Goal: Find specific page/section: Find specific page/section

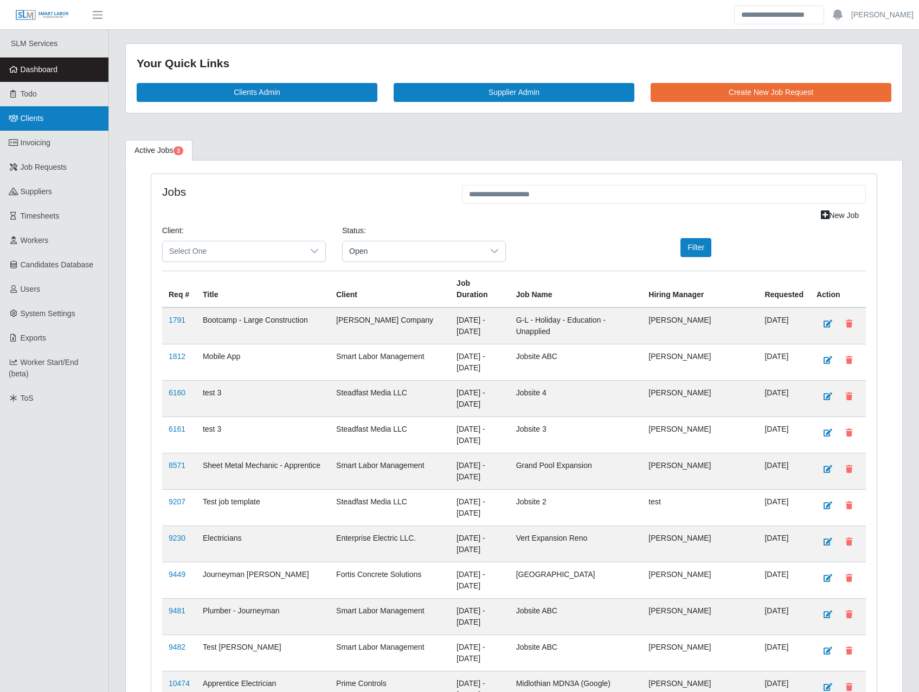
click at [48, 130] on link "Clients" at bounding box center [54, 118] width 108 height 24
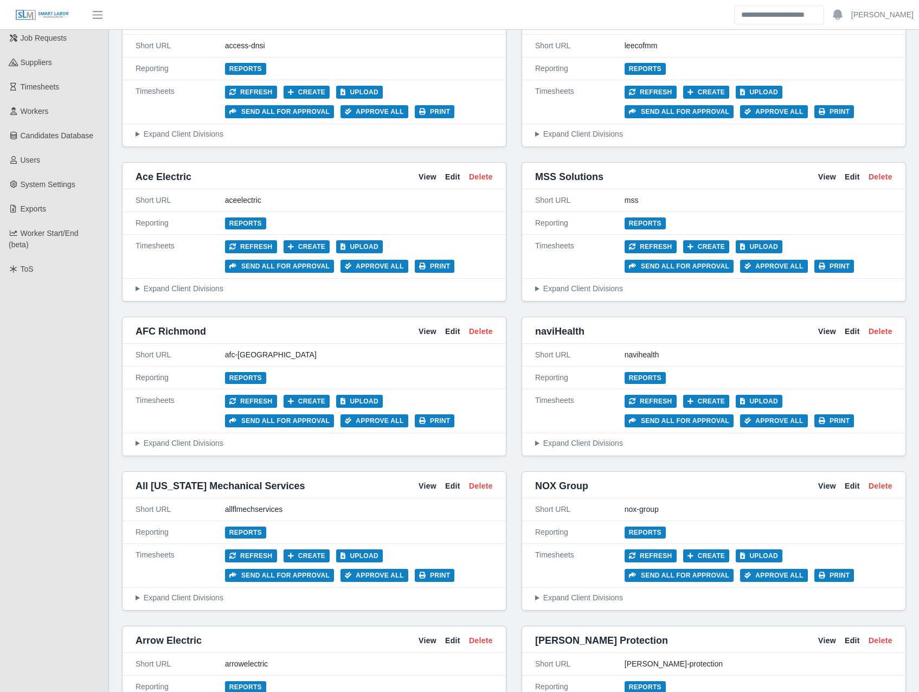
scroll to position [253, 0]
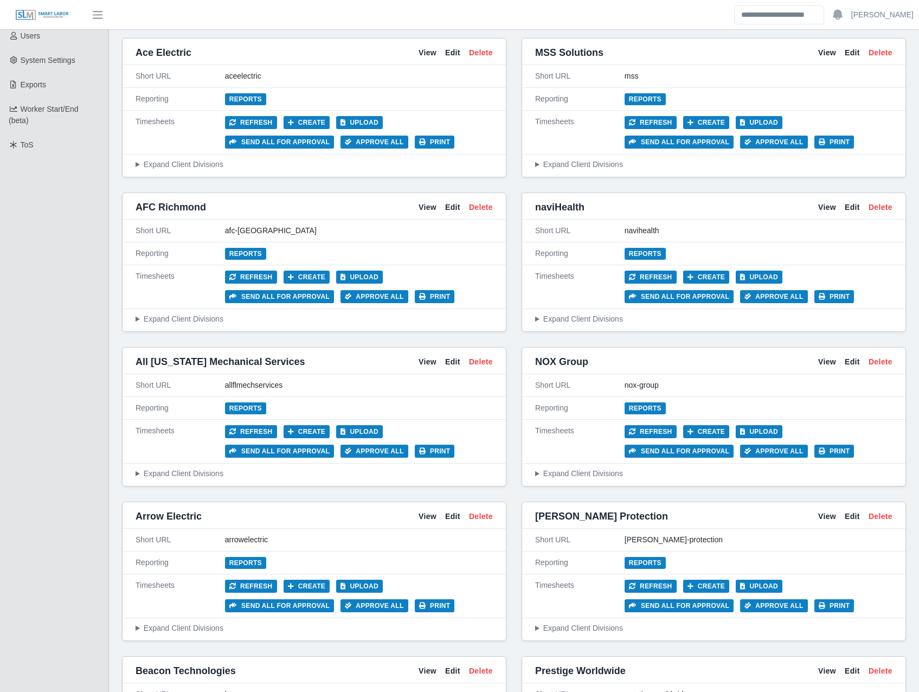
click at [546, 623] on summary "Expand Client Divisions" at bounding box center [713, 628] width 357 height 11
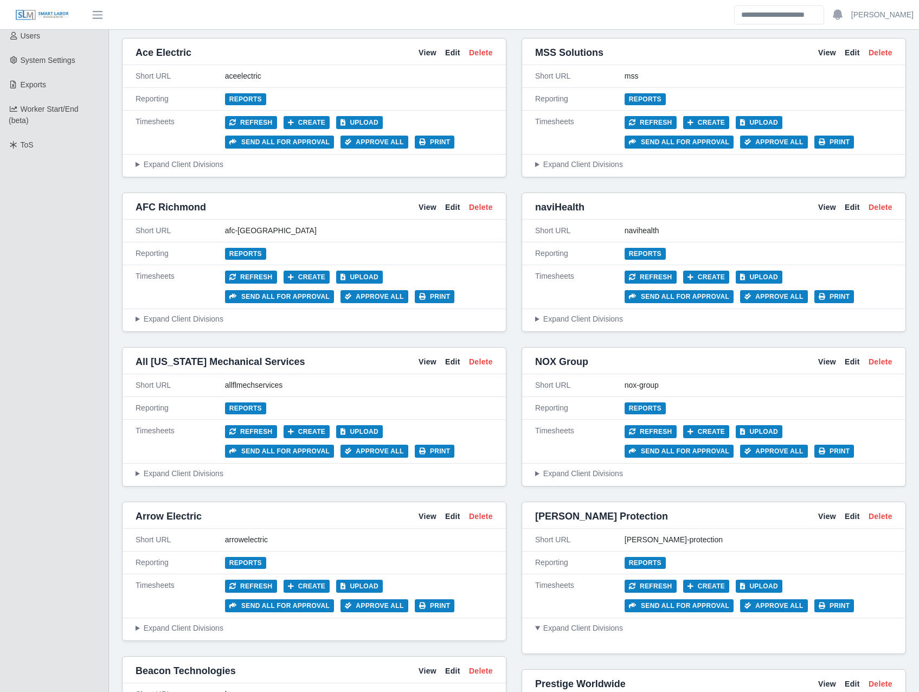
click at [546, 623] on summary "Expand Client Divisions" at bounding box center [713, 628] width 357 height 11
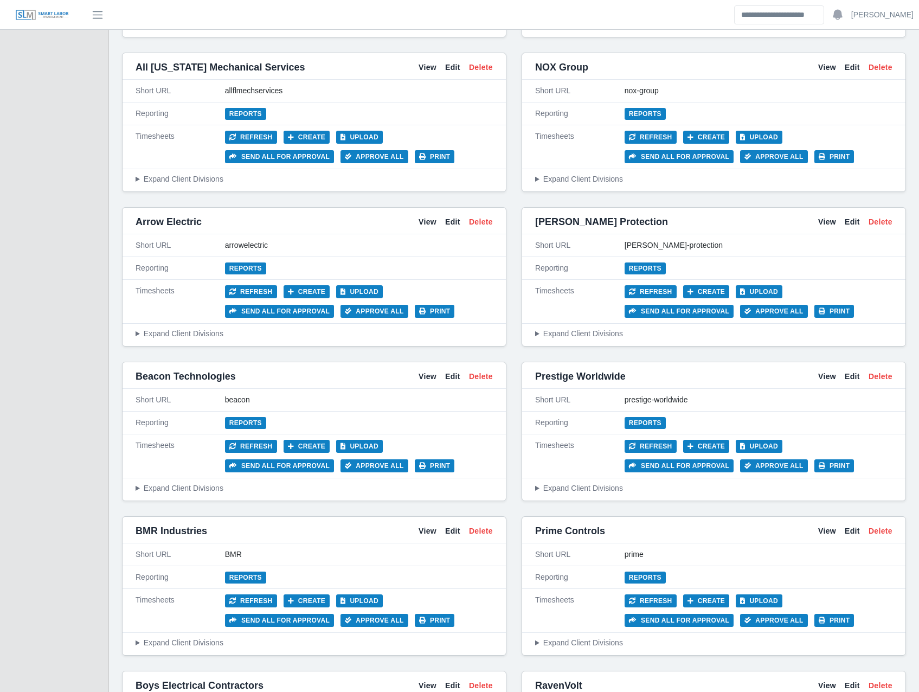
scroll to position [633, 0]
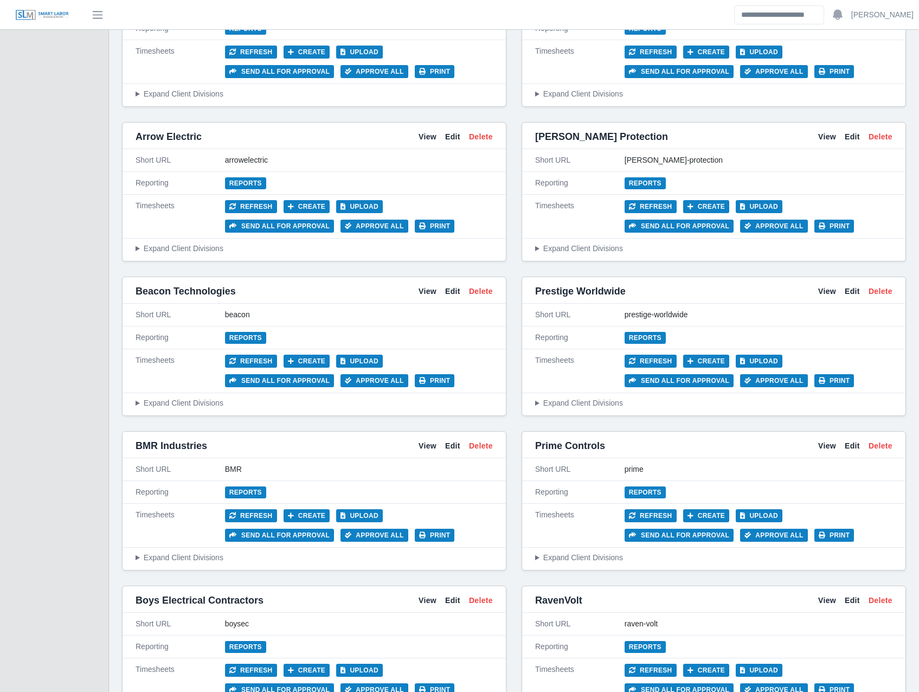
click at [603, 552] on summary "Expand Client Divisions" at bounding box center [713, 557] width 357 height 11
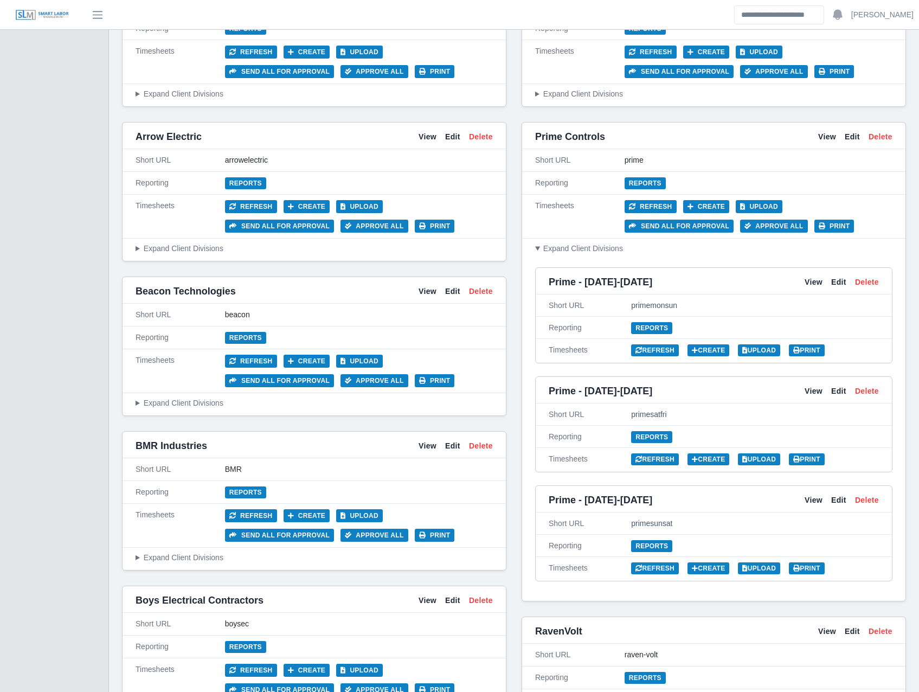
click at [566, 248] on summary "Expand Client Divisions" at bounding box center [713, 248] width 357 height 11
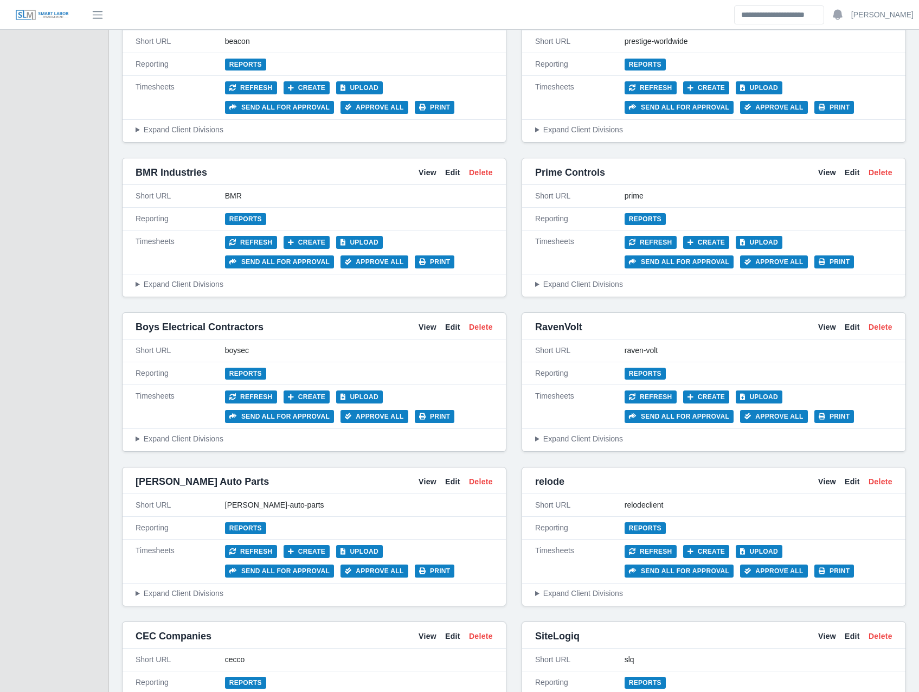
scroll to position [886, 0]
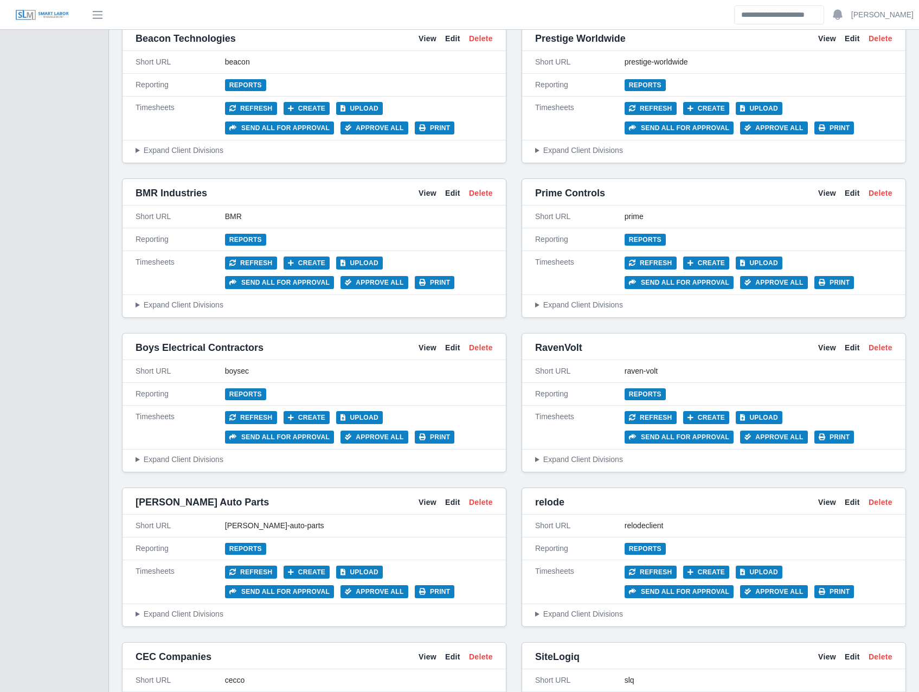
click at [601, 609] on summary "Expand Client Divisions" at bounding box center [713, 614] width 357 height 11
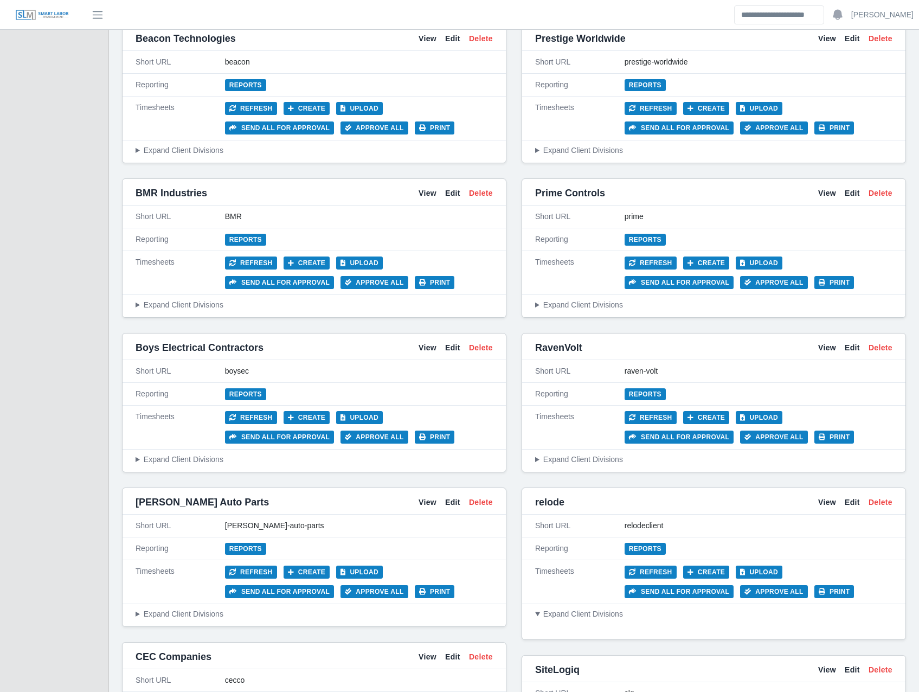
click at [601, 609] on summary "Expand Client Divisions" at bounding box center [713, 614] width 357 height 11
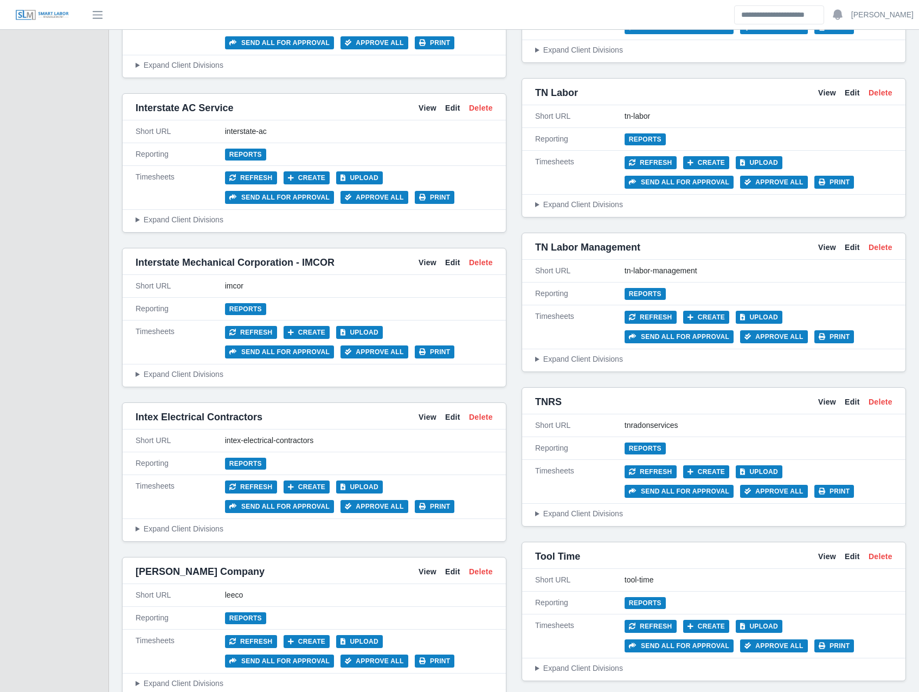
scroll to position [4050, 0]
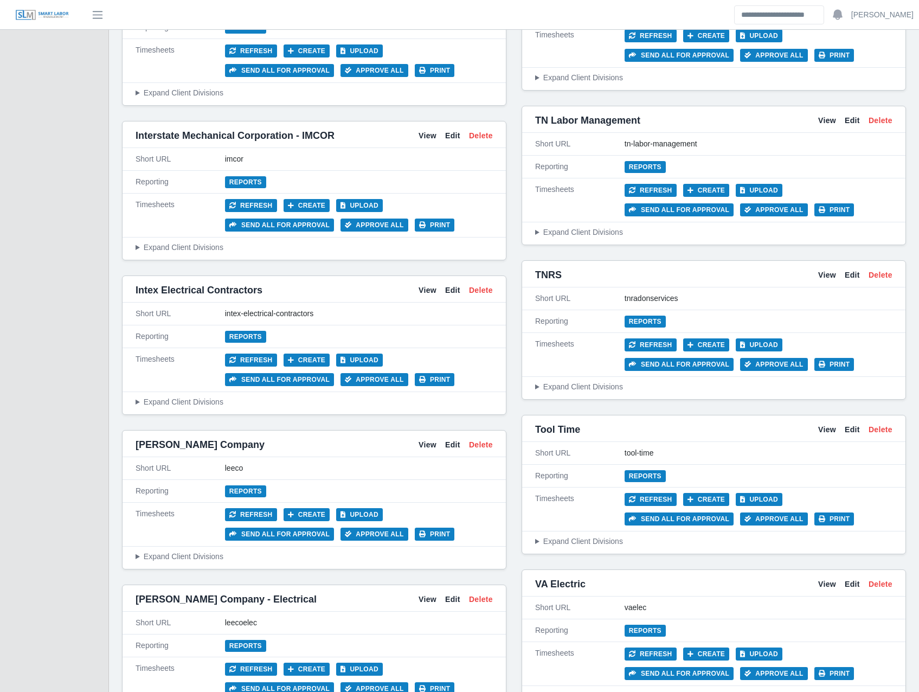
click at [197, 551] on summary "Expand Client Divisions" at bounding box center [314, 556] width 357 height 11
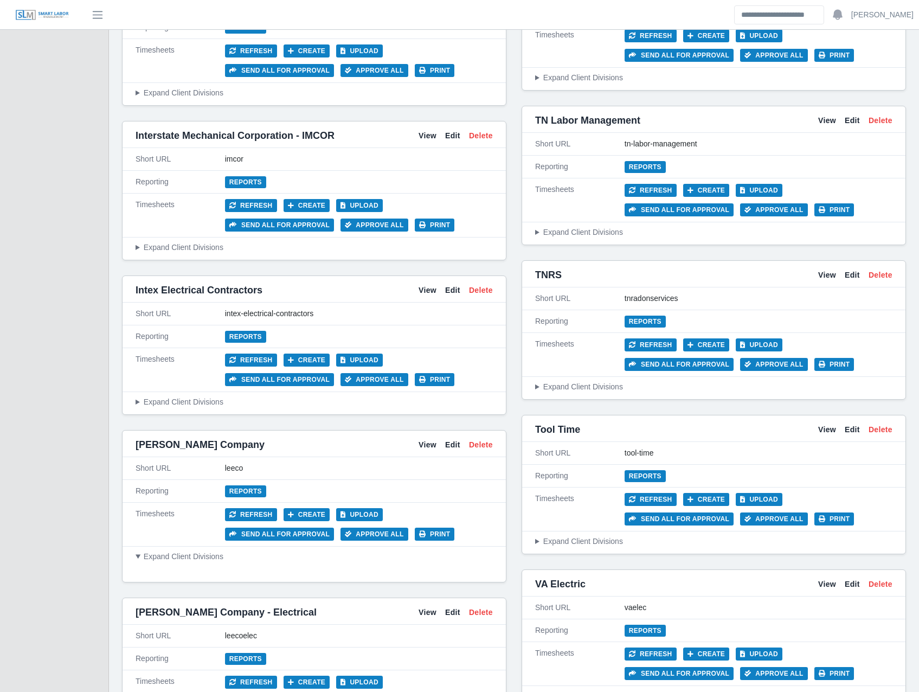
click at [197, 551] on summary "Expand Client Divisions" at bounding box center [314, 556] width 357 height 11
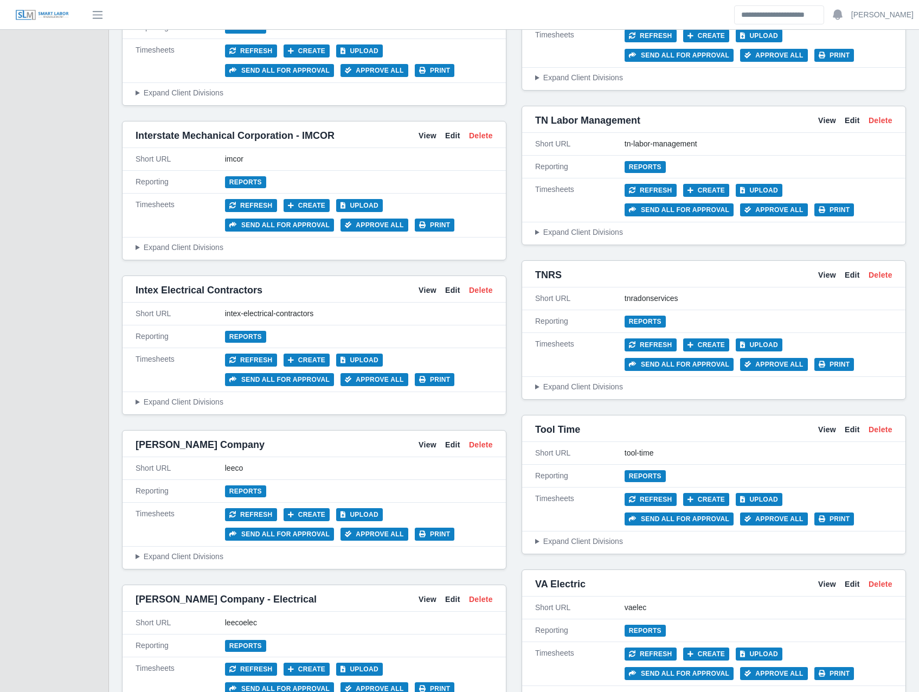
click at [155, 551] on summary "Expand Client Divisions" at bounding box center [314, 556] width 357 height 11
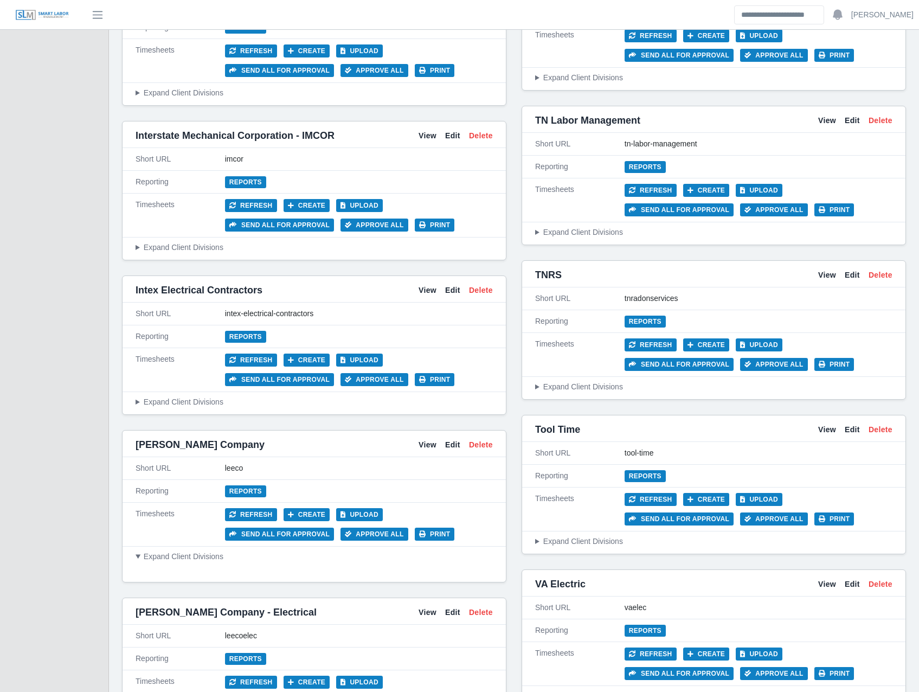
click at [155, 551] on summary "Expand Client Divisions" at bounding box center [314, 556] width 357 height 11
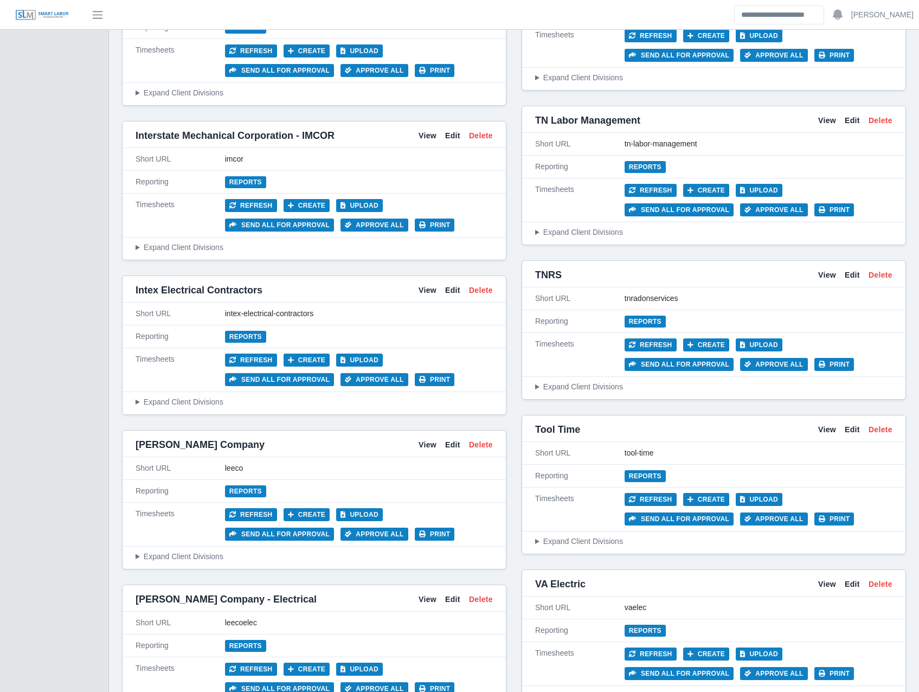
click at [155, 551] on summary "Expand Client Divisions" at bounding box center [314, 556] width 357 height 11
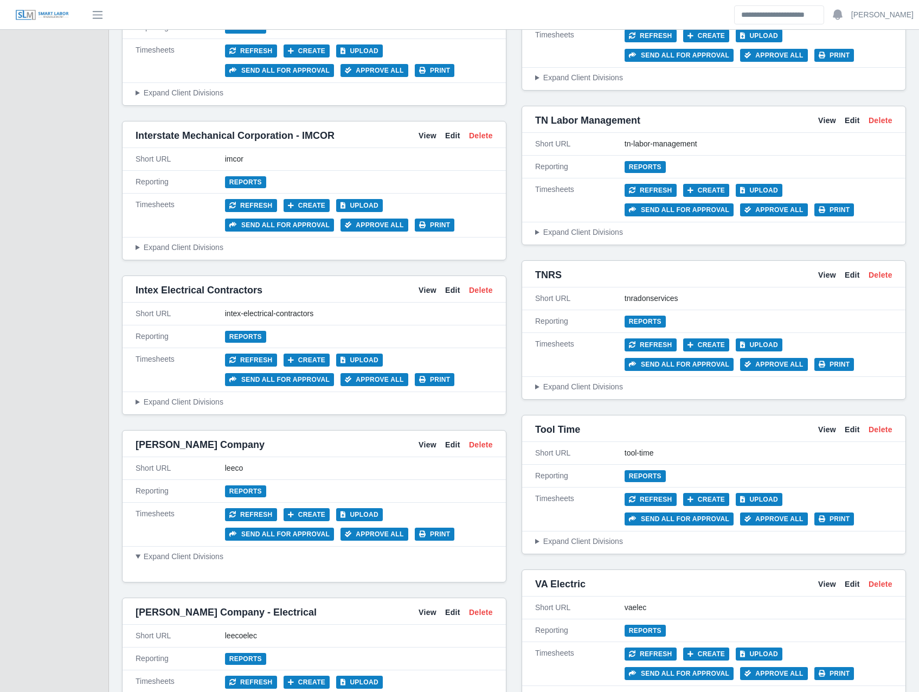
click at [155, 551] on summary "Expand Client Divisions" at bounding box center [314, 556] width 357 height 11
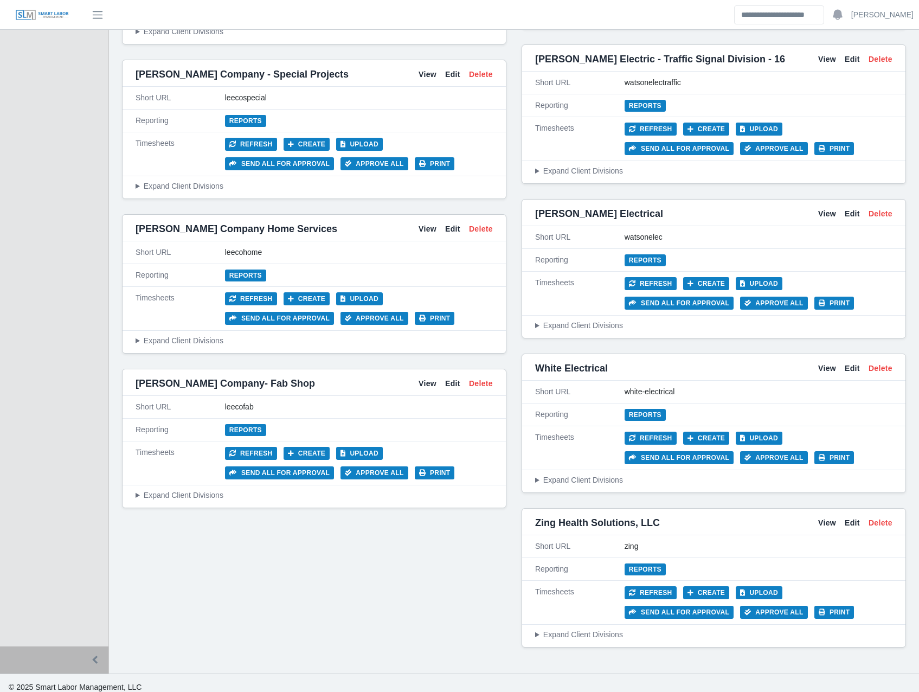
scroll to position [4739, 0]
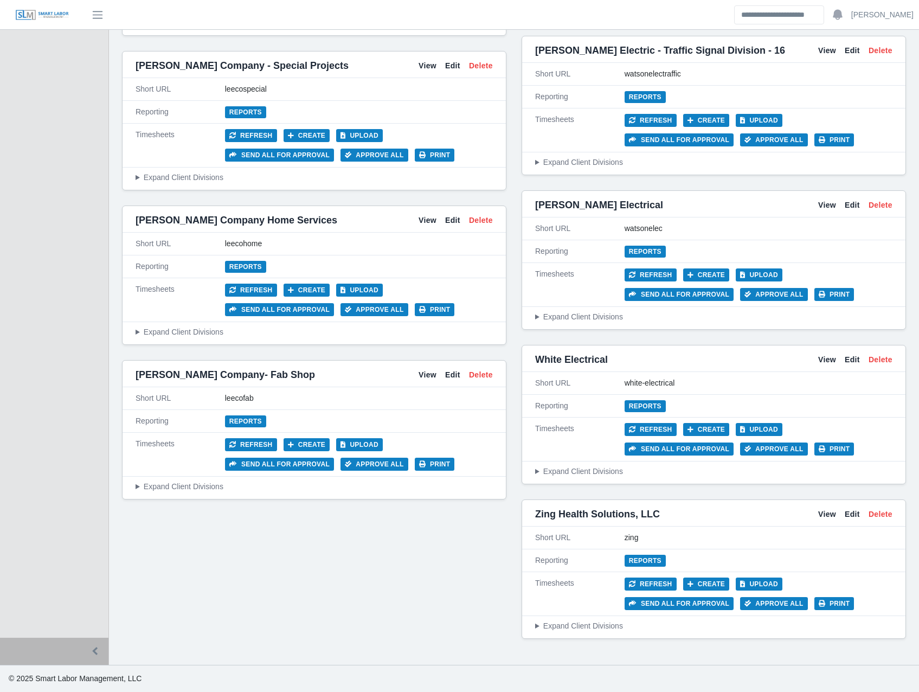
click at [198, 478] on div "Expand Client Divisions" at bounding box center [315, 487] width 384 height 20
click at [198, 481] on summary "Expand Client Divisions" at bounding box center [314, 486] width 357 height 11
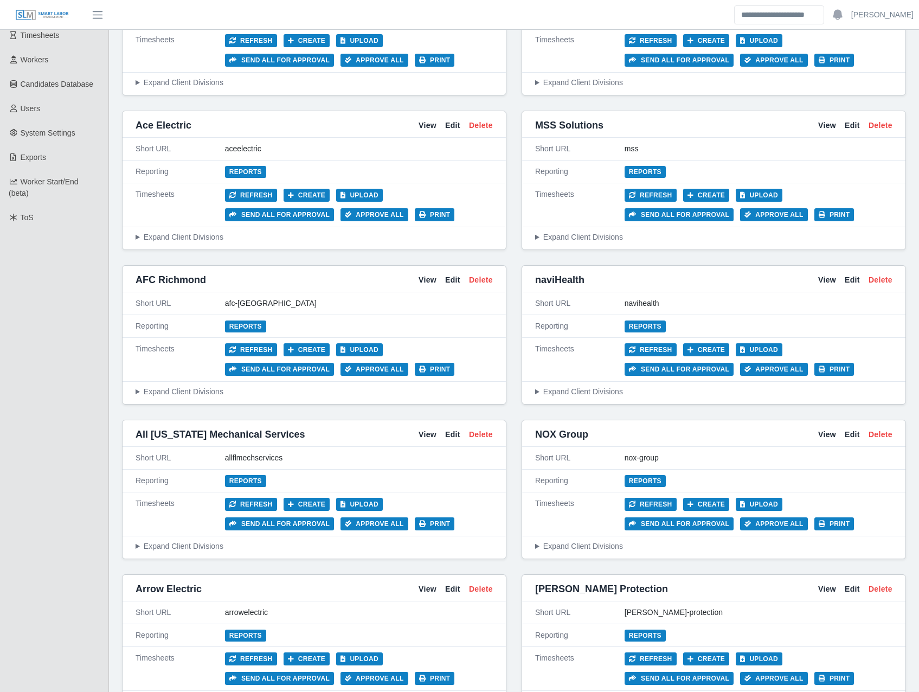
scroll to position [0, 0]
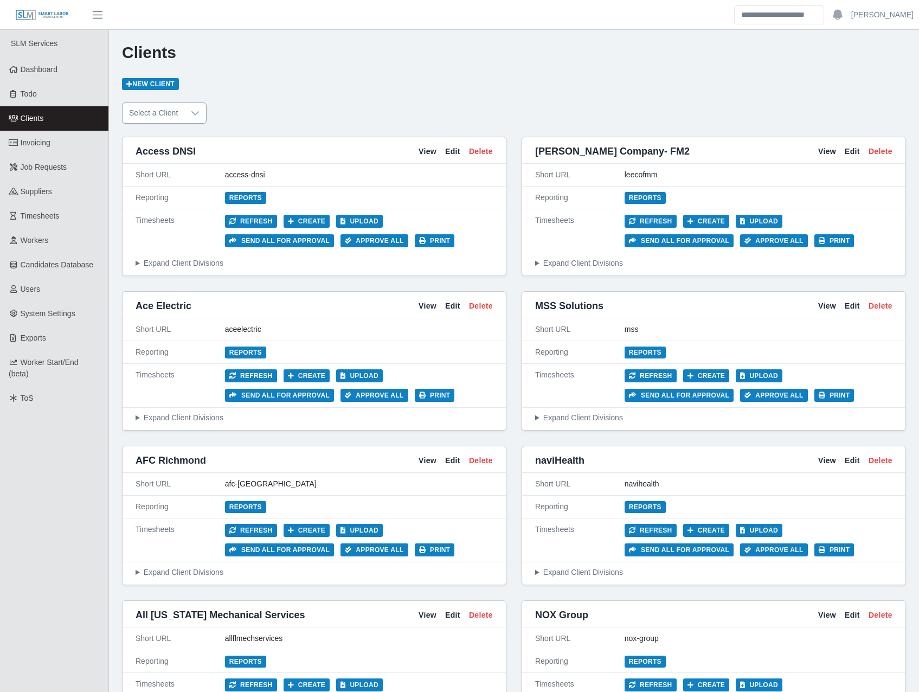
click at [184, 114] on div at bounding box center [195, 113] width 22 height 20
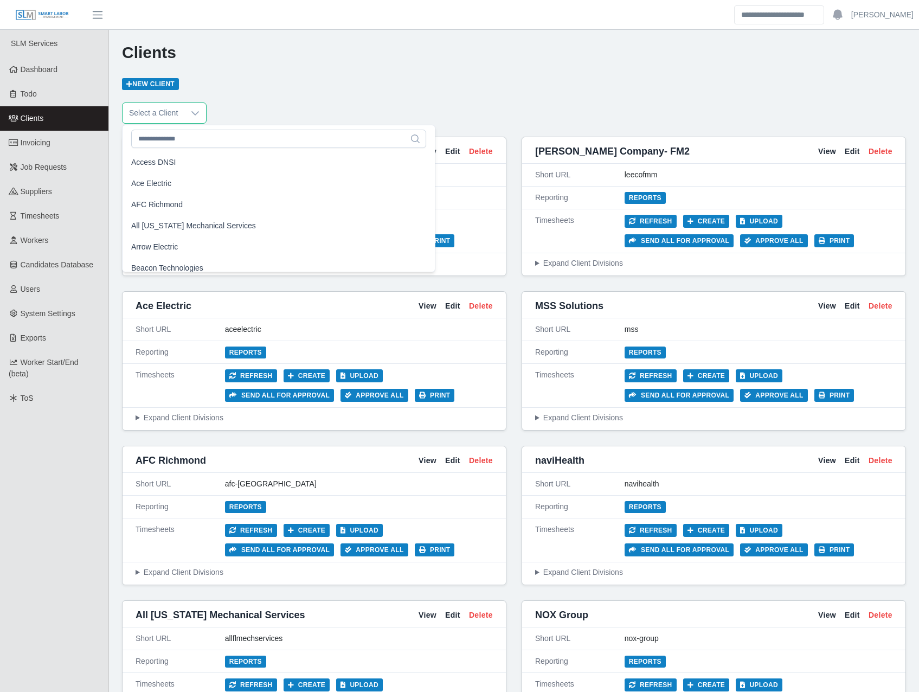
click at [400, 106] on div "Select a Client" at bounding box center [514, 113] width 784 height 21
